Goal: Check status: Check status

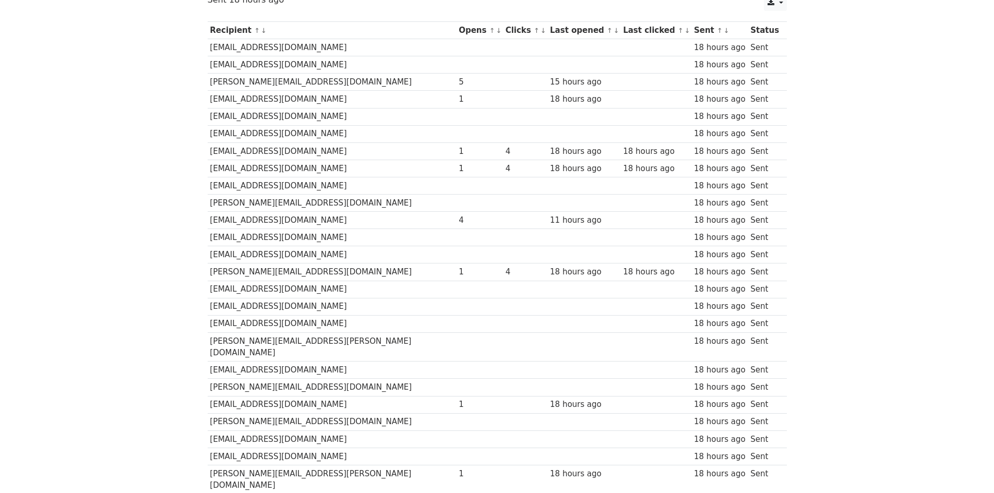
scroll to position [83, 0]
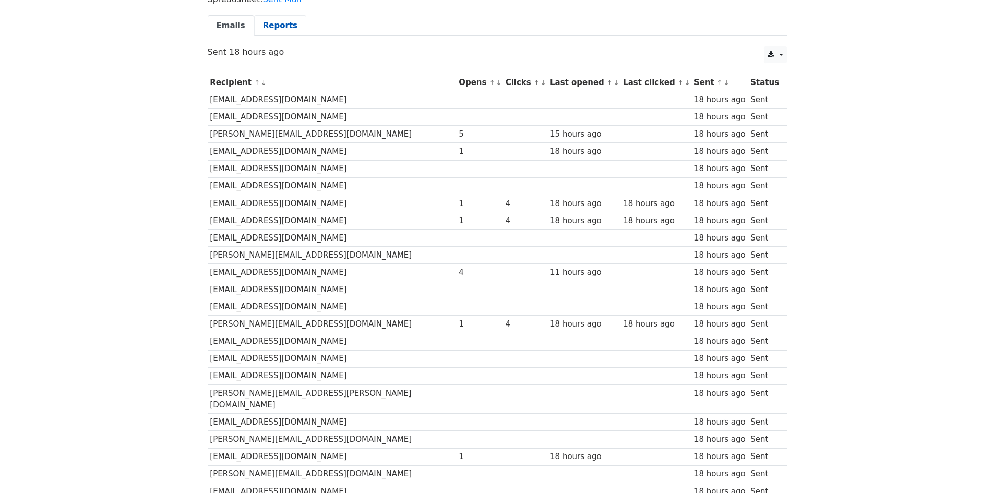
click at [289, 34] on link "Reports" at bounding box center [280, 25] width 52 height 21
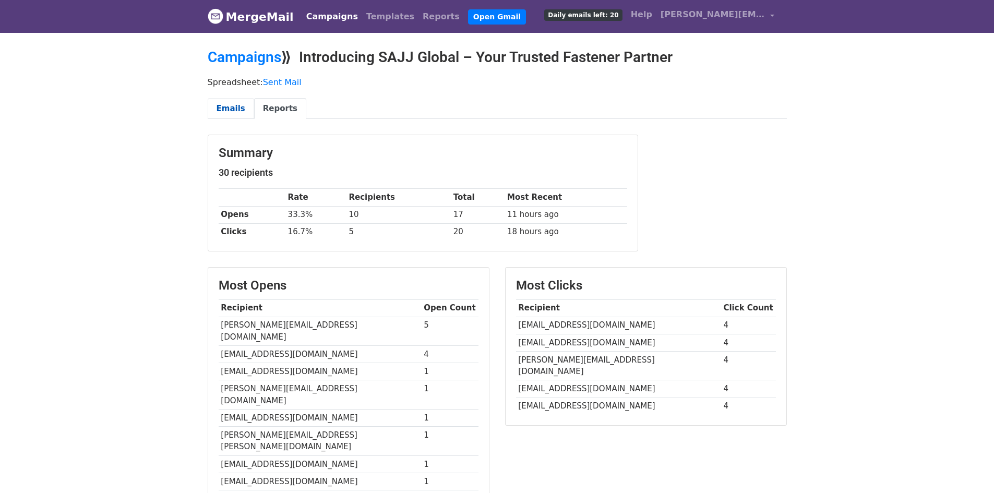
click at [235, 109] on link "Emails" at bounding box center [231, 108] width 46 height 21
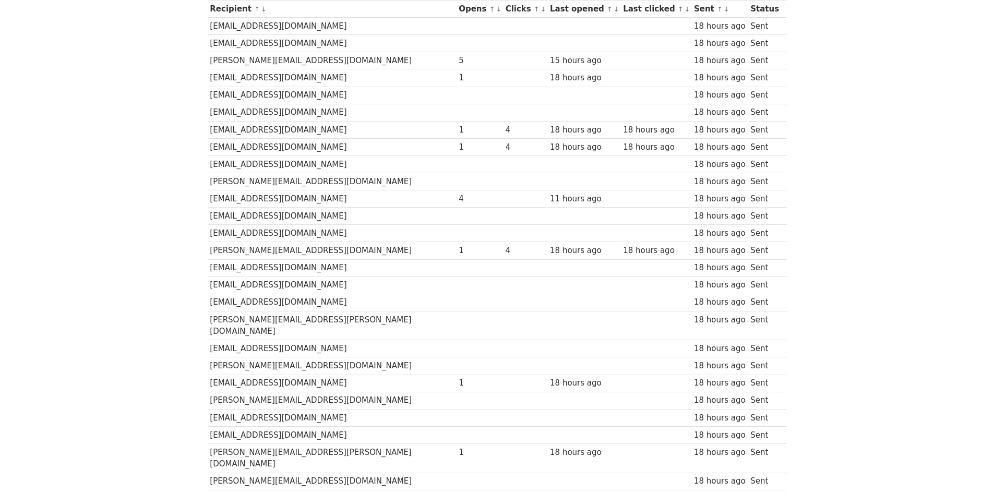
scroll to position [209, 0]
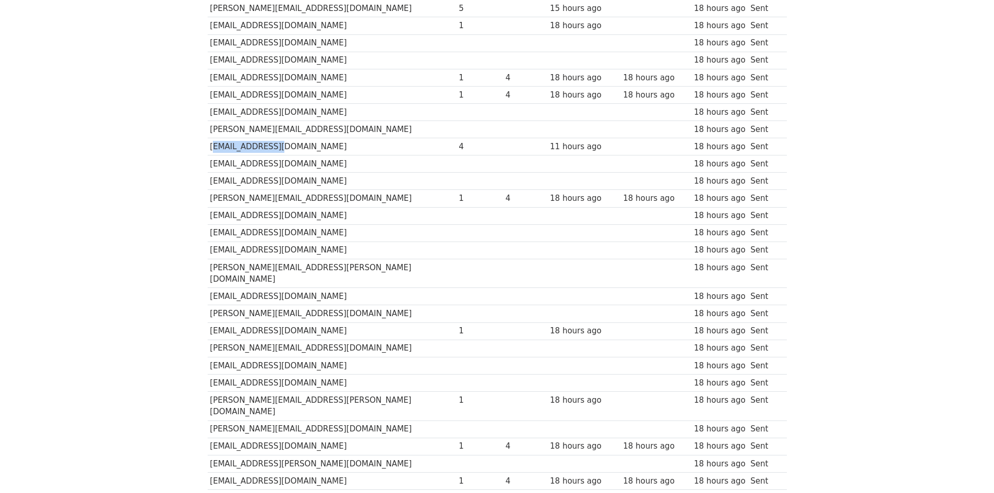
drag, startPoint x: 208, startPoint y: 144, endPoint x: 280, endPoint y: 150, distance: 72.7
click at [280, 150] on td "[EMAIL_ADDRESS][DOMAIN_NAME]" at bounding box center [332, 146] width 249 height 17
